Goal: Task Accomplishment & Management: Manage account settings

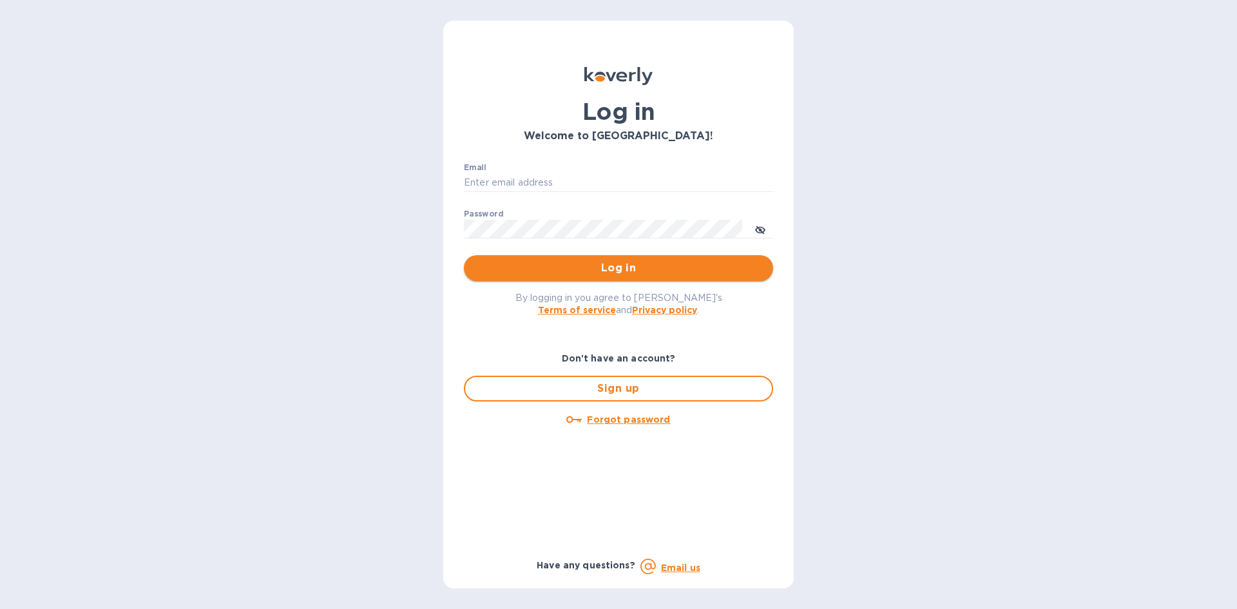
type input "rapidliquors@yahoo.com"
click at [566, 269] on span "Log in" at bounding box center [618, 267] width 289 height 15
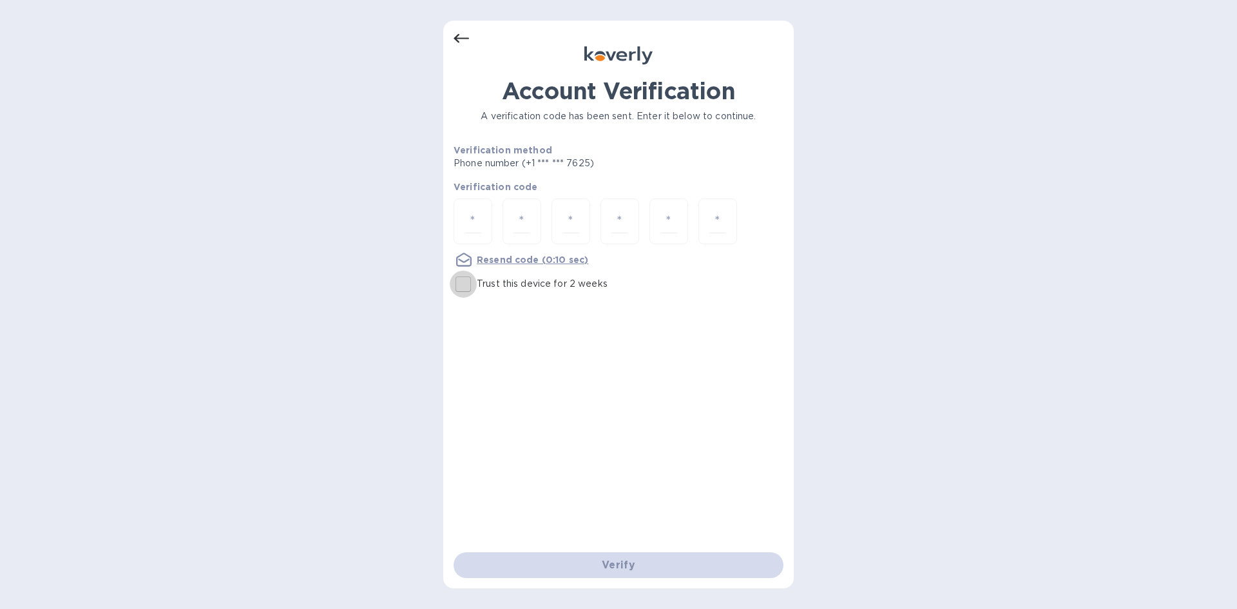
click at [466, 280] on input "Trust this device for 2 weeks" at bounding box center [463, 284] width 27 height 27
checkbox input "true"
click at [486, 225] on div at bounding box center [473, 221] width 39 height 46
type input "9"
type input "4"
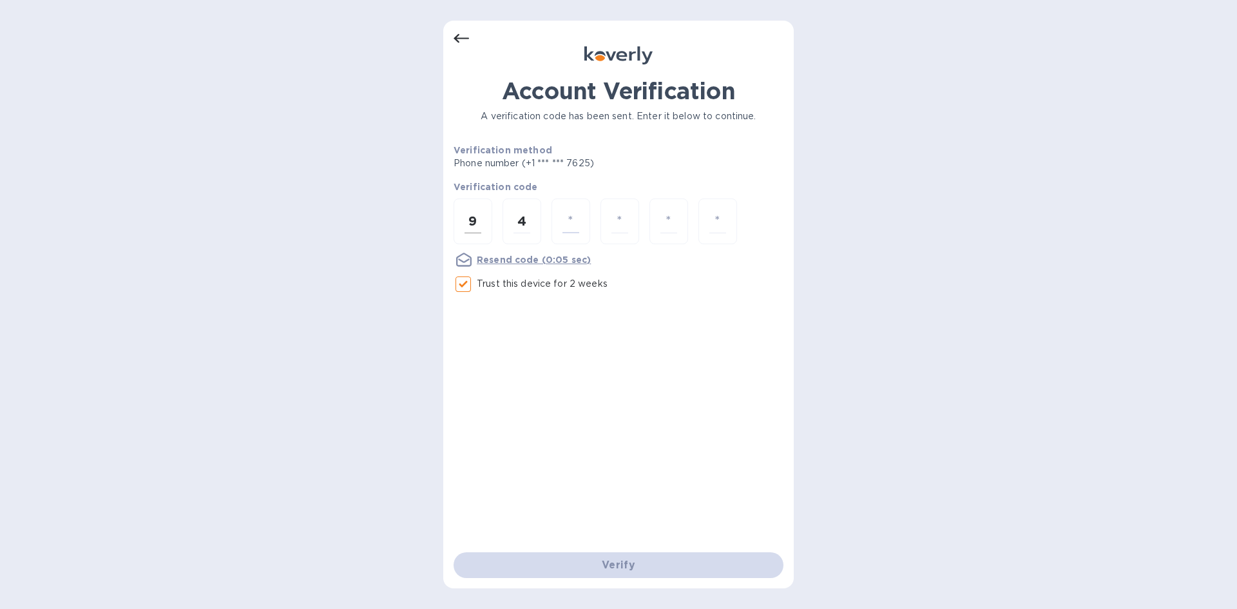
type input "9"
type input "7"
type input "8"
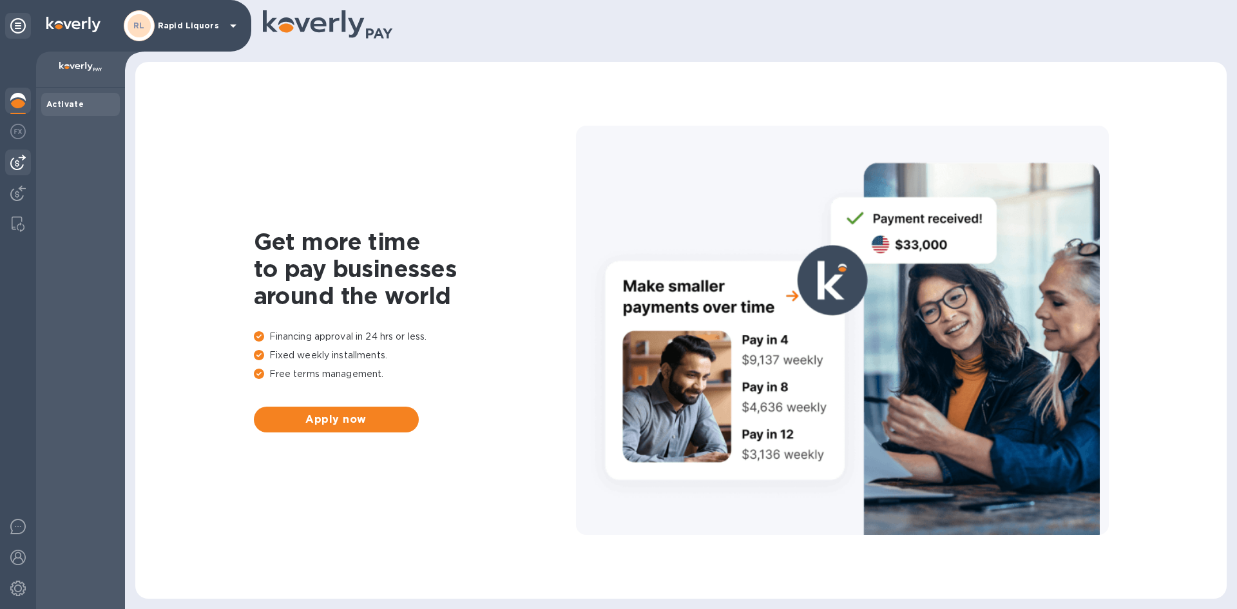
click at [20, 160] on img at bounding box center [17, 162] width 15 height 15
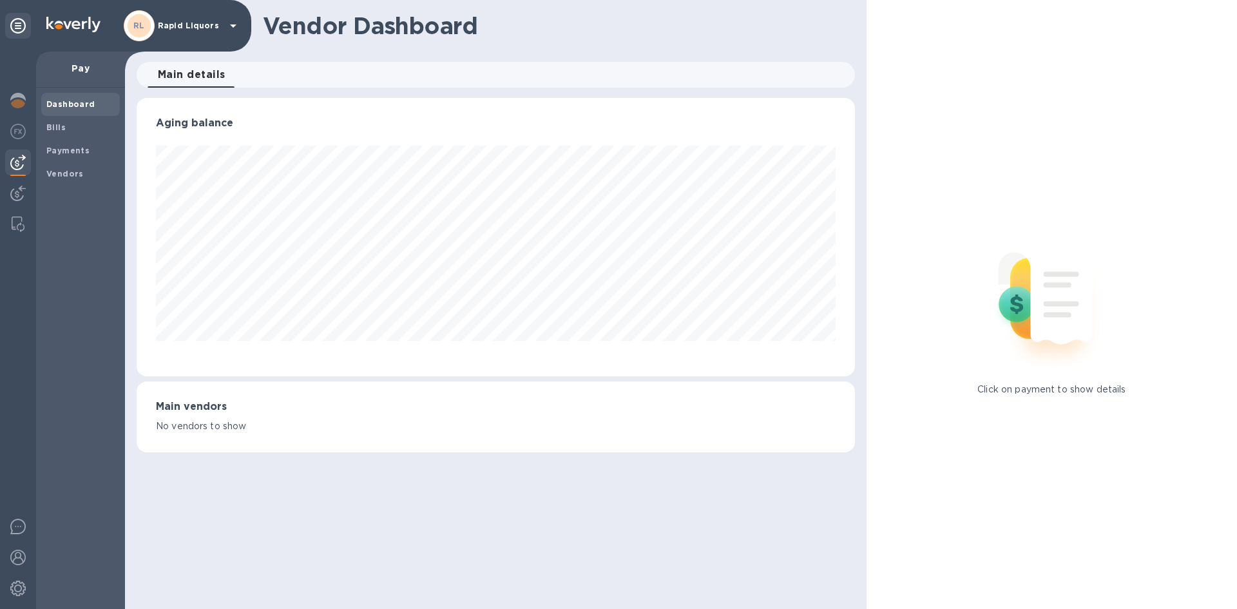
scroll to position [278, 718]
click at [62, 124] on b "Bills" at bounding box center [55, 127] width 19 height 10
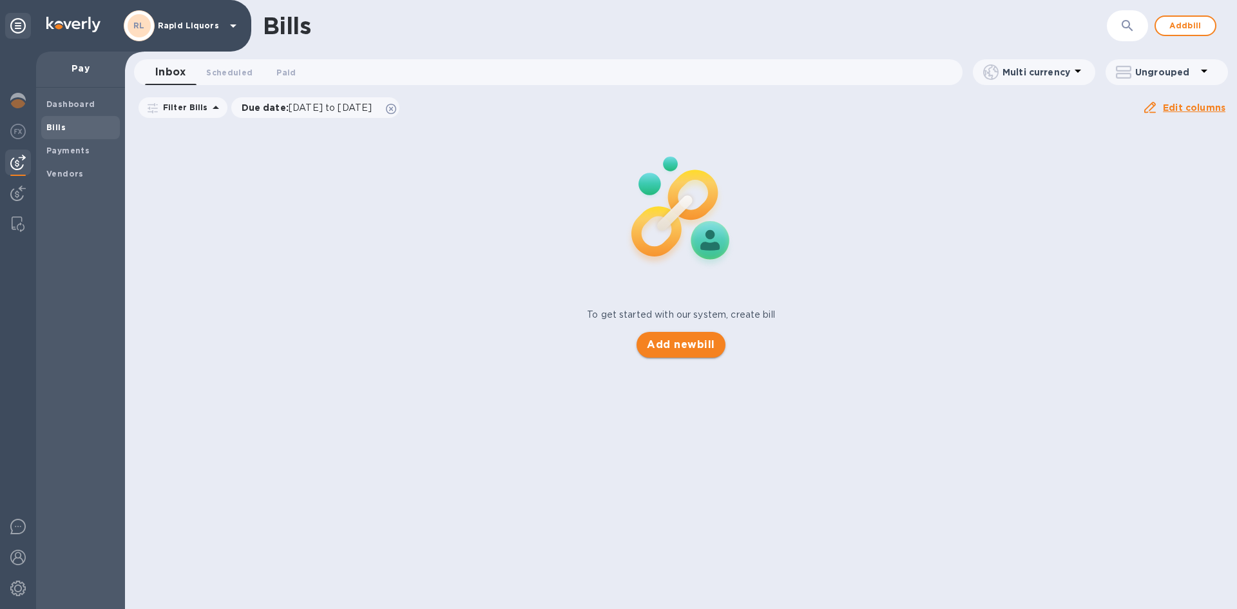
click at [693, 339] on span "Add new bill" at bounding box center [681, 344] width 68 height 15
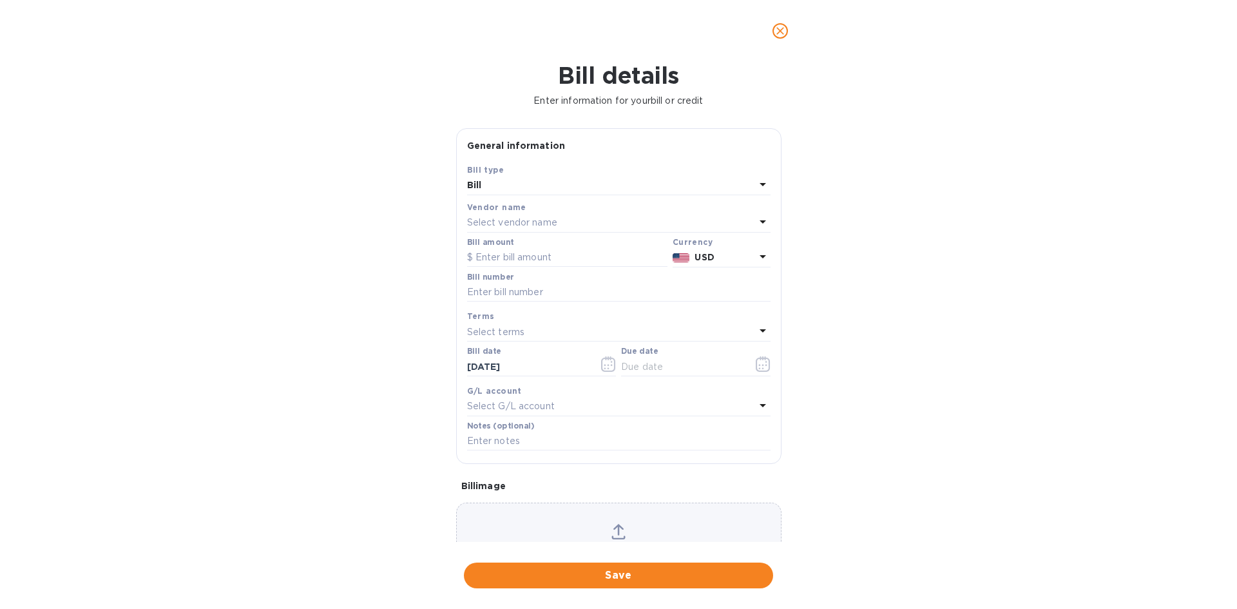
click at [612, 231] on div "Select vendor name" at bounding box center [611, 223] width 288 height 18
click at [590, 264] on input "text" at bounding box center [619, 258] width 227 height 19
type input "c"
click at [764, 34] on div at bounding box center [618, 30] width 354 height 31
click at [778, 34] on icon "close" at bounding box center [780, 31] width 8 height 8
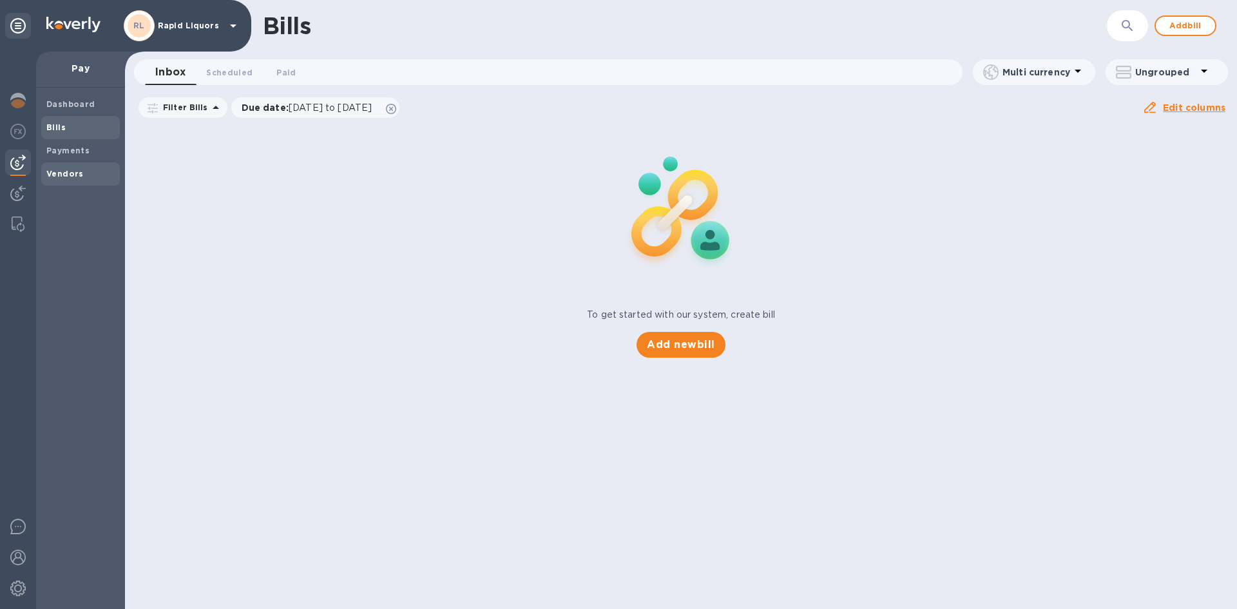
click at [55, 181] on div "Vendors" at bounding box center [80, 173] width 79 height 23
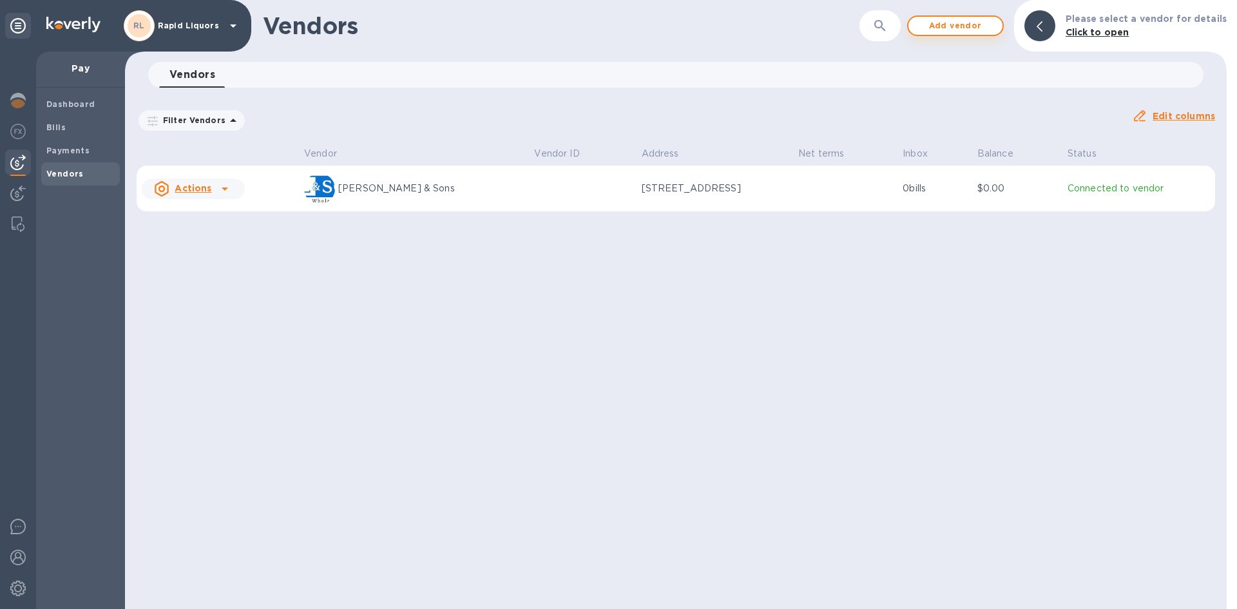
click at [947, 23] on span "Add vendor" at bounding box center [955, 25] width 73 height 15
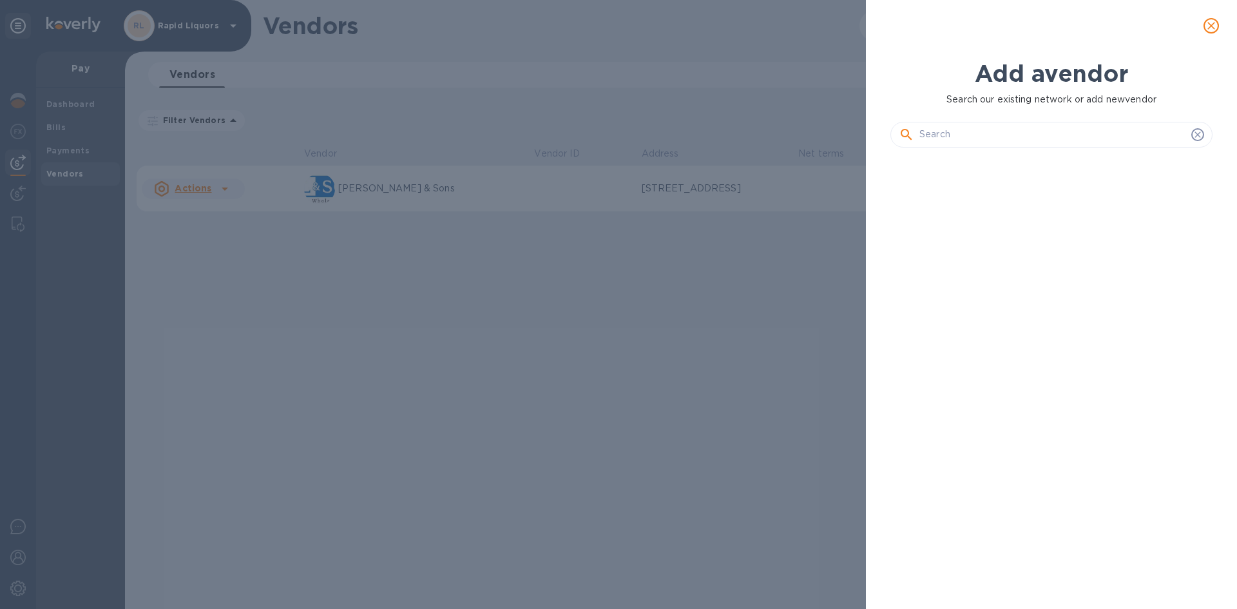
scroll to position [407, 327]
click at [986, 137] on input "text" at bounding box center [1052, 134] width 267 height 19
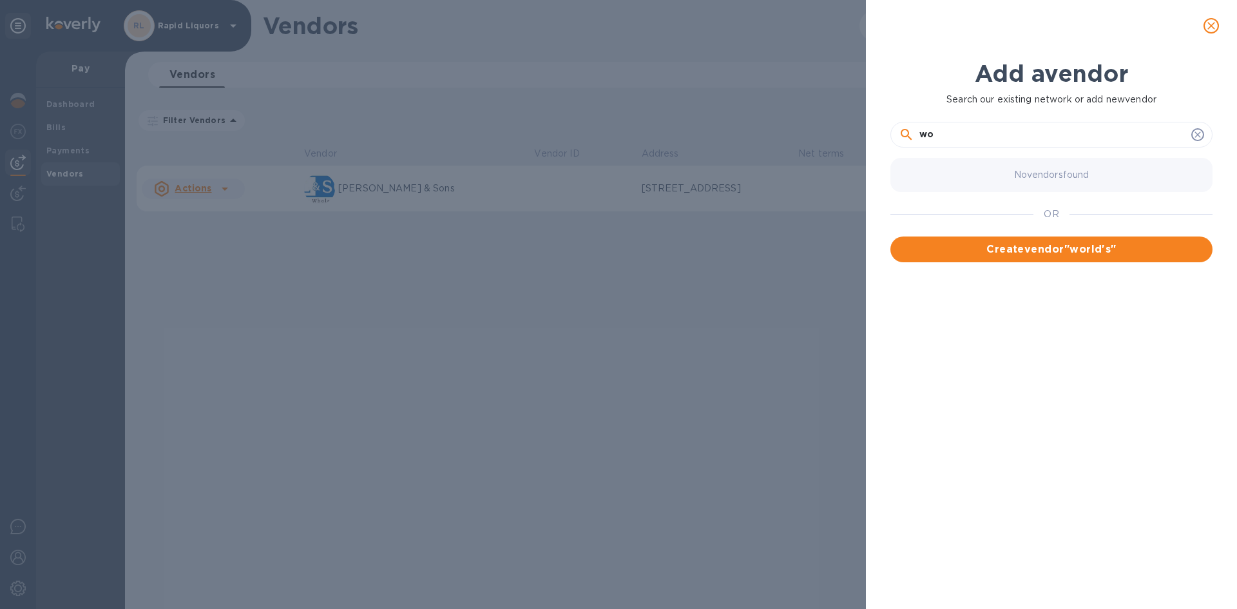
type input "w"
type input "b"
click at [1070, 178] on p "No vendors found" at bounding box center [1051, 175] width 75 height 14
click at [970, 141] on input "cheese" at bounding box center [1052, 134] width 267 height 19
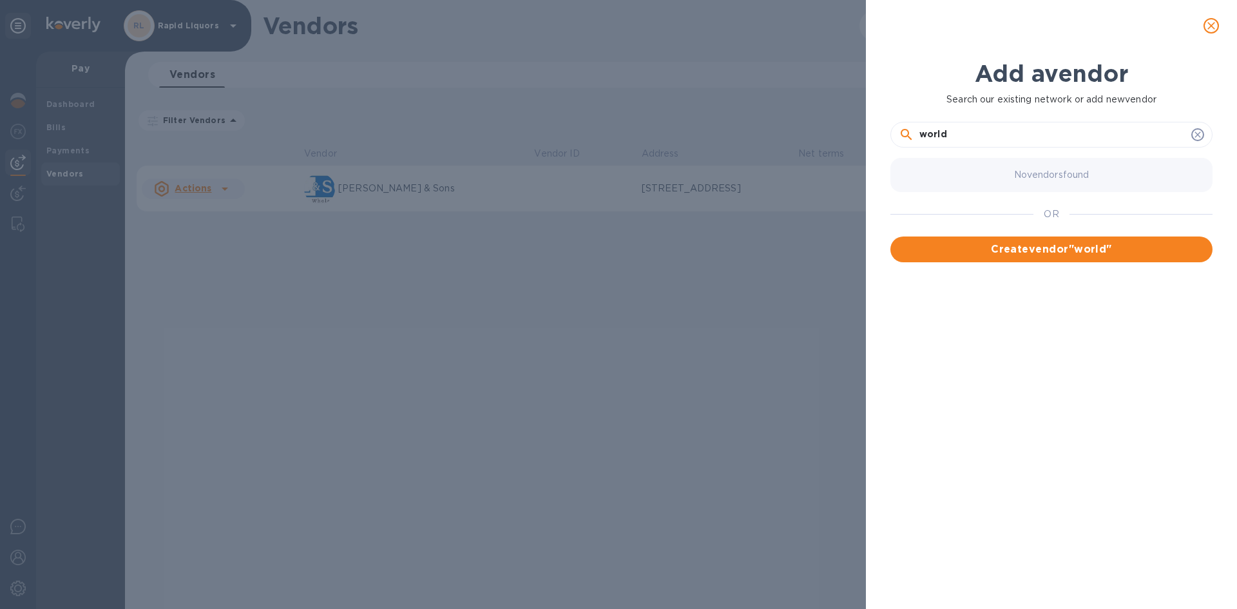
type input "world"
click at [1204, 24] on span "close" at bounding box center [1211, 25] width 15 height 15
